Goal: Task Accomplishment & Management: Use online tool/utility

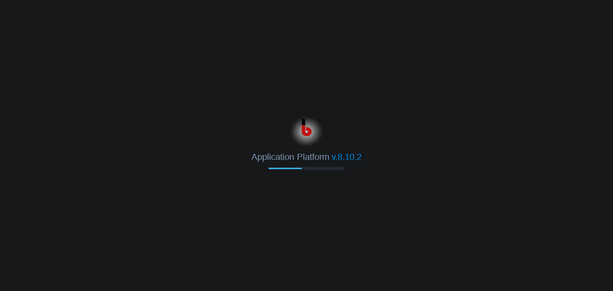
click at [306, 156] on span "Application Platform" at bounding box center [289, 157] width 77 height 10
drag, startPoint x: 330, startPoint y: 158, endPoint x: 369, endPoint y: 158, distance: 38.7
click at [369, 158] on div "Application Platform v.8.10.2" at bounding box center [306, 154] width 613 height 16
drag, startPoint x: 369, startPoint y: 158, endPoint x: 330, endPoint y: 156, distance: 38.8
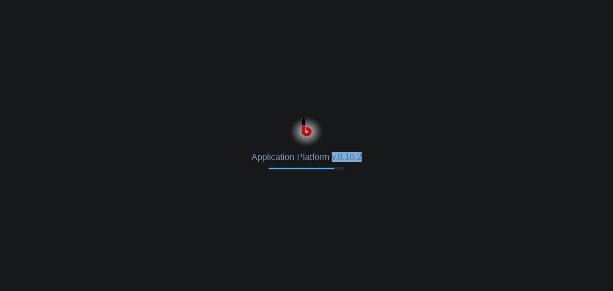
click at [330, 156] on div "Application Platform v.8.10.2" at bounding box center [306, 154] width 613 height 16
drag, startPoint x: 330, startPoint y: 156, endPoint x: 366, endPoint y: 160, distance: 35.8
click at [366, 160] on div "Application Platform v.8.10.2" at bounding box center [306, 154] width 613 height 16
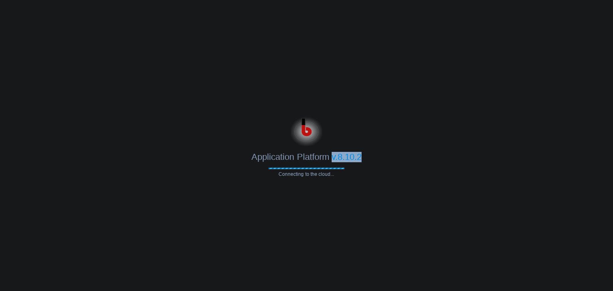
drag, startPoint x: 366, startPoint y: 160, endPoint x: 331, endPoint y: 154, distance: 34.8
click at [331, 154] on div "Application Platform v.8.10.2" at bounding box center [306, 154] width 613 height 16
click at [332, 154] on span "v.8.10.2" at bounding box center [347, 157] width 30 height 10
drag, startPoint x: 329, startPoint y: 156, endPoint x: 376, endPoint y: 160, distance: 47.2
click at [376, 160] on div "Application Platform v.8.10.2" at bounding box center [306, 154] width 613 height 16
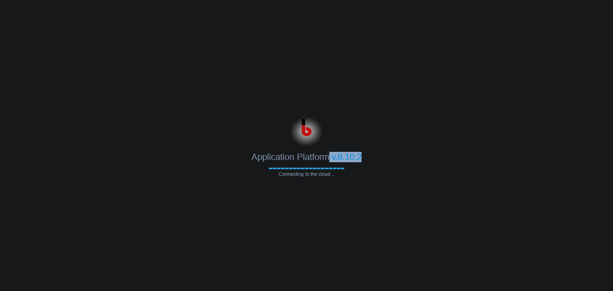
click at [376, 160] on div "Application Platform v.8.10.2" at bounding box center [306, 154] width 613 height 16
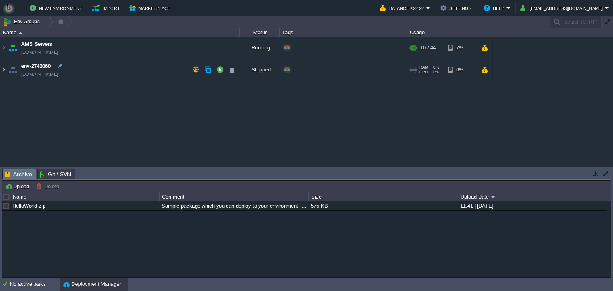
click at [0, 72] on img at bounding box center [3, 70] width 6 height 22
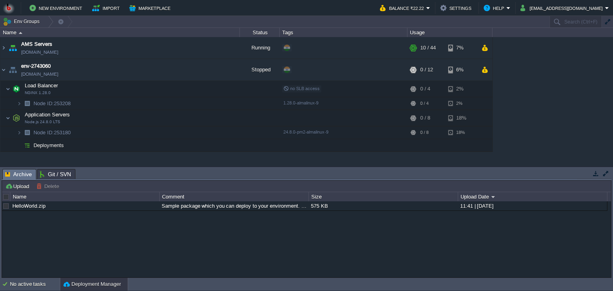
click at [39, 145] on span "Deployments" at bounding box center [49, 145] width 32 height 7
click at [19, 131] on img at bounding box center [19, 133] width 5 height 12
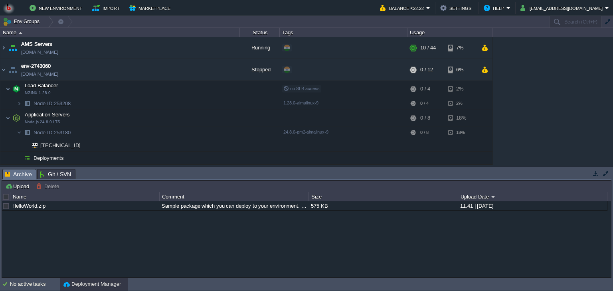
click at [52, 158] on span "Deployments" at bounding box center [49, 158] width 32 height 7
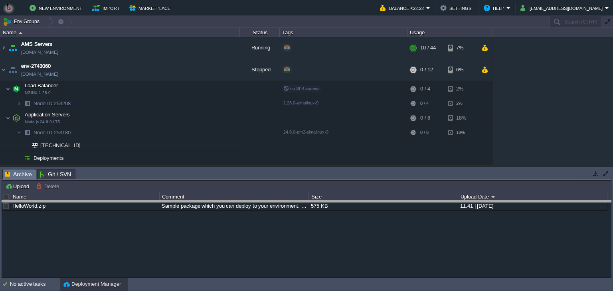
drag, startPoint x: 552, startPoint y: 171, endPoint x: 551, endPoint y: 202, distance: 31.1
click at [551, 202] on body "New Environment Import Marketplace Bonus ₹0.00 Upgrade Account Balance ₹22.22 S…" at bounding box center [306, 145] width 613 height 291
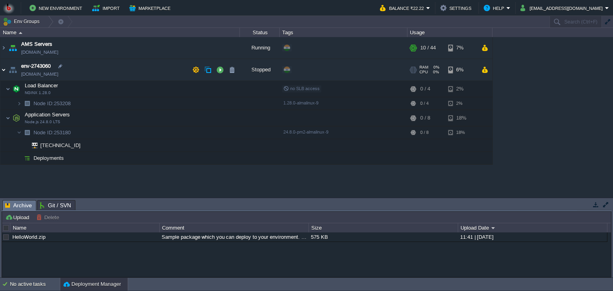
click at [3, 71] on img at bounding box center [3, 70] width 6 height 22
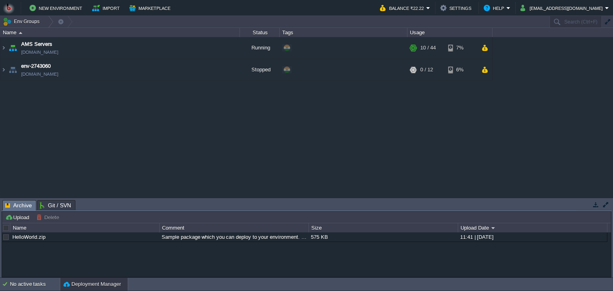
click at [108, 128] on div "AMS Servers [DOMAIN_NAME] Running + Add to Env Group RAM 17% CPU 1% 10 / 44 7% …" at bounding box center [306, 117] width 613 height 161
click at [4, 72] on img at bounding box center [3, 70] width 6 height 22
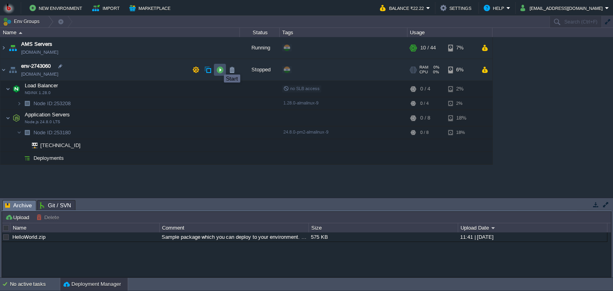
click at [218, 67] on button "button" at bounding box center [219, 69] width 7 height 7
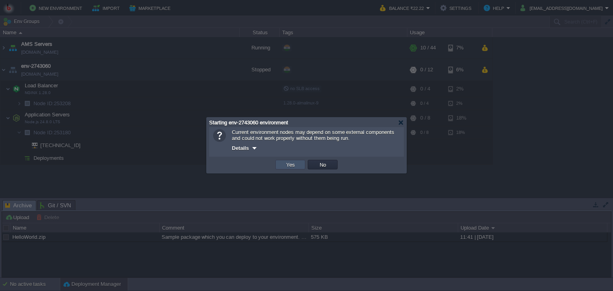
click at [290, 167] on button "Yes" at bounding box center [291, 164] width 14 height 7
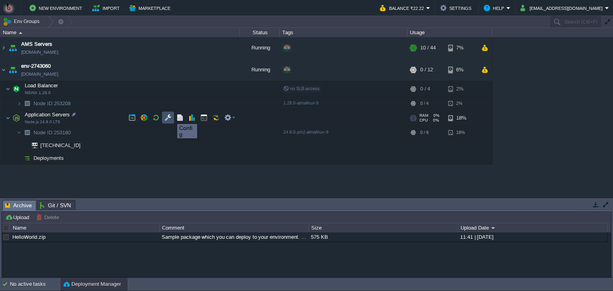
click at [169, 118] on button "button" at bounding box center [167, 117] width 7 height 7
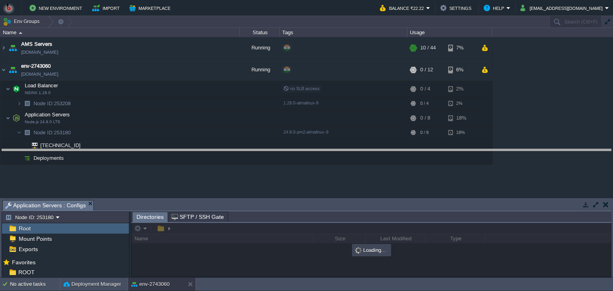
drag, startPoint x: 137, startPoint y: 202, endPoint x: 137, endPoint y: 147, distance: 55.1
click at [137, 147] on body "New Environment Import Marketplace Bonus ₹0.00 Upgrade Account Balance ₹22.22 S…" at bounding box center [306, 145] width 613 height 291
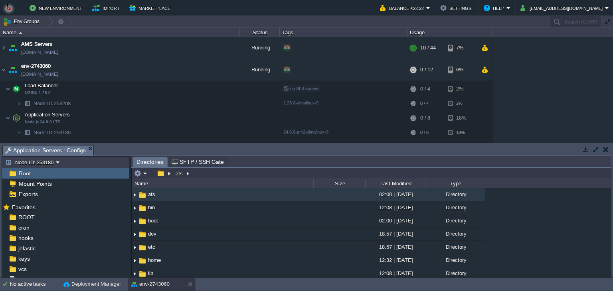
click at [21, 172] on span "Root" at bounding box center [24, 173] width 15 height 7
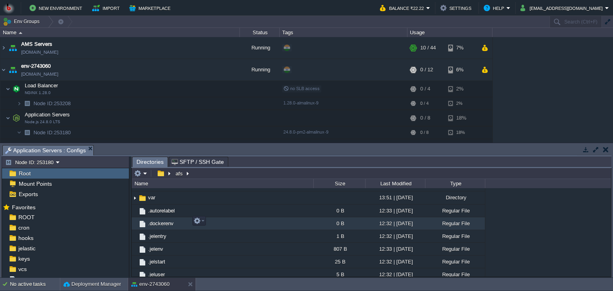
scroll to position [249, 0]
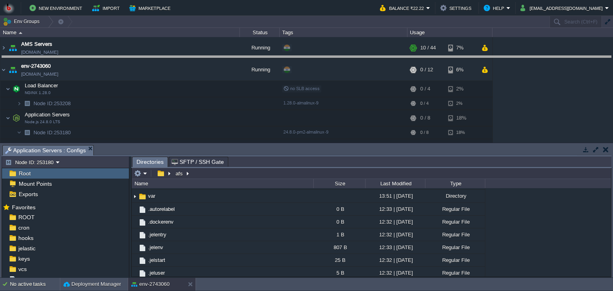
drag, startPoint x: 139, startPoint y: 147, endPoint x: 128, endPoint y: 58, distance: 90.1
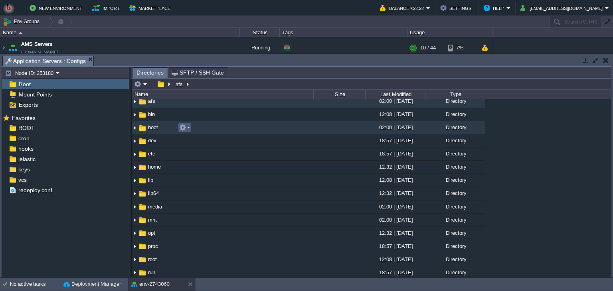
scroll to position [0, 0]
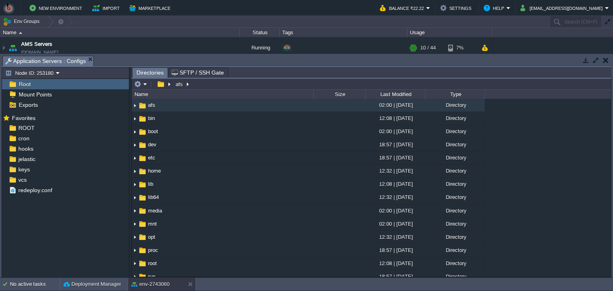
click at [26, 82] on span "Root" at bounding box center [24, 84] width 15 height 7
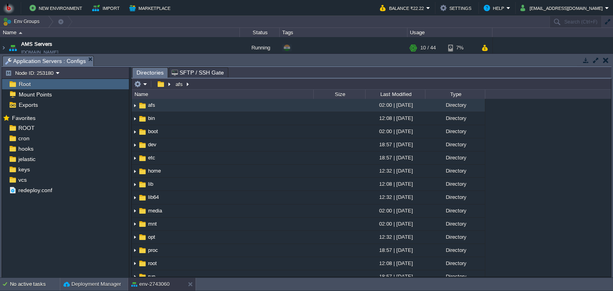
click at [19, 82] on span "Root" at bounding box center [24, 84] width 15 height 7
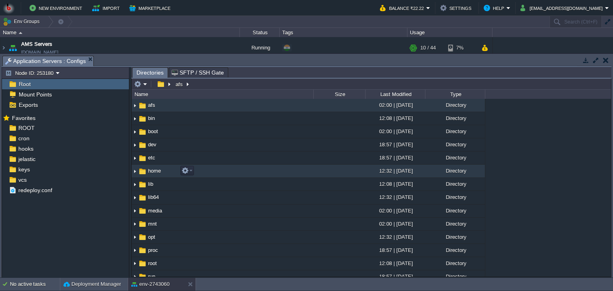
click at [147, 173] on span "home" at bounding box center [154, 171] width 15 height 7
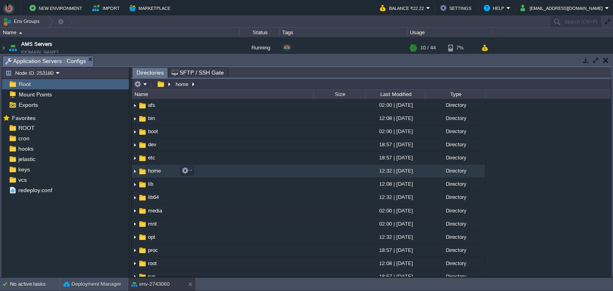
click at [134, 172] on img at bounding box center [135, 171] width 6 height 12
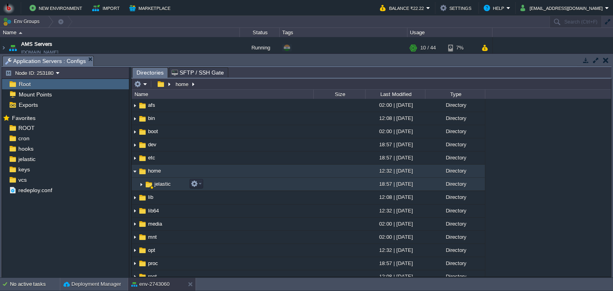
click at [140, 184] on img at bounding box center [141, 184] width 6 height 12
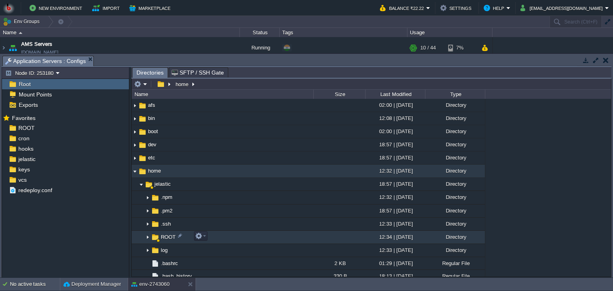
click at [148, 237] on img at bounding box center [148, 238] width 6 height 12
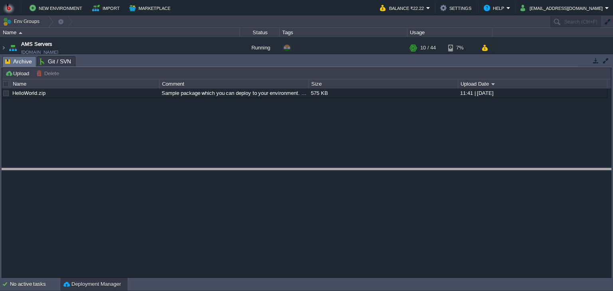
drag, startPoint x: 344, startPoint y: 57, endPoint x: 362, endPoint y: 184, distance: 127.8
click at [362, 184] on body "New Environment Import Marketplace Bonus ₹0.00 Upgrade Account Balance ₹22.22 S…" at bounding box center [306, 145] width 613 height 291
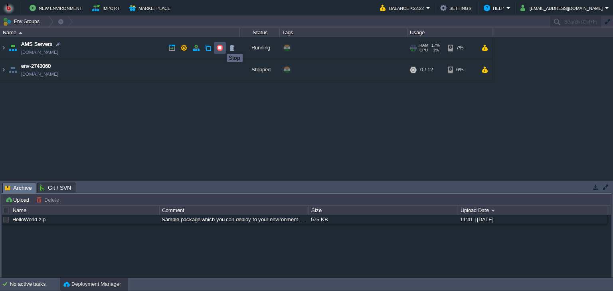
click at [221, 47] on button "button" at bounding box center [219, 47] width 7 height 7
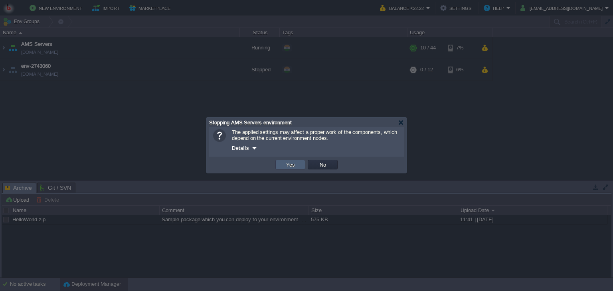
click at [295, 163] on button "Yes" at bounding box center [291, 164] width 14 height 7
